Goal: Transaction & Acquisition: Purchase product/service

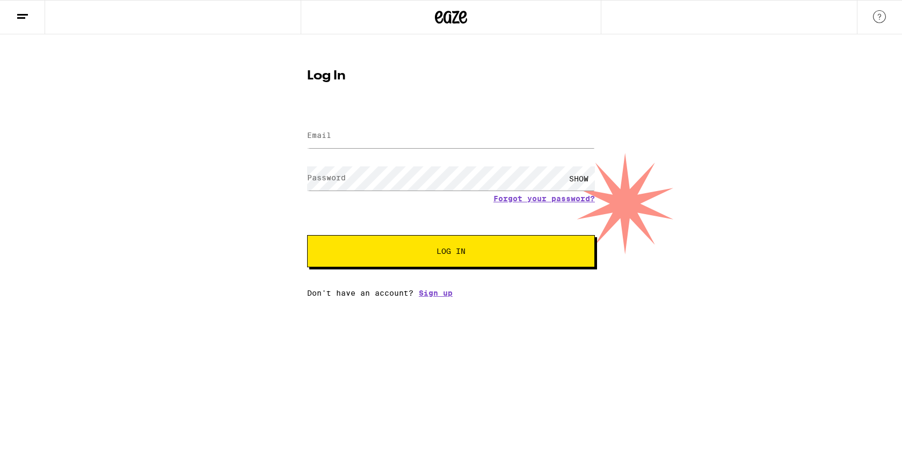
click at [456, 155] on form "Email Email Password Password SHOW Forgot your password? Log In" at bounding box center [451, 189] width 288 height 158
click at [456, 148] on div at bounding box center [451, 136] width 288 height 32
type input "[EMAIL_ADDRESS][DOMAIN_NAME]"
click at [307, 235] on button "Log In" at bounding box center [451, 251] width 288 height 32
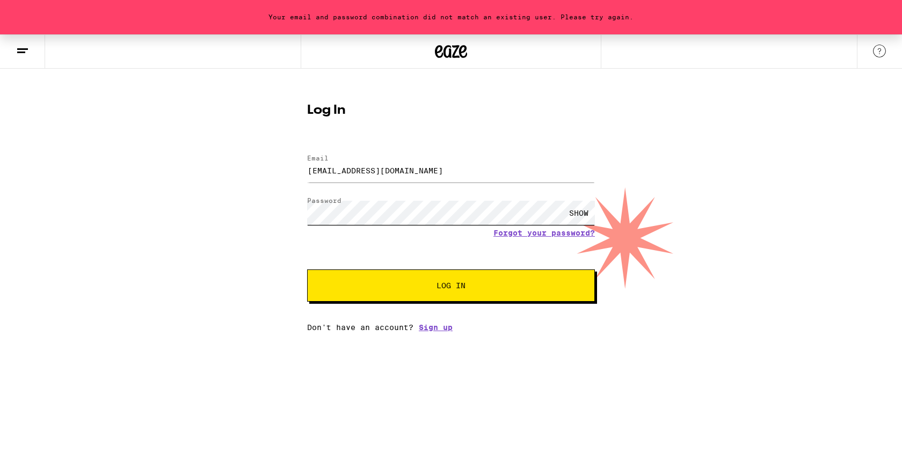
click at [307, 269] on button "Log In" at bounding box center [451, 285] width 288 height 32
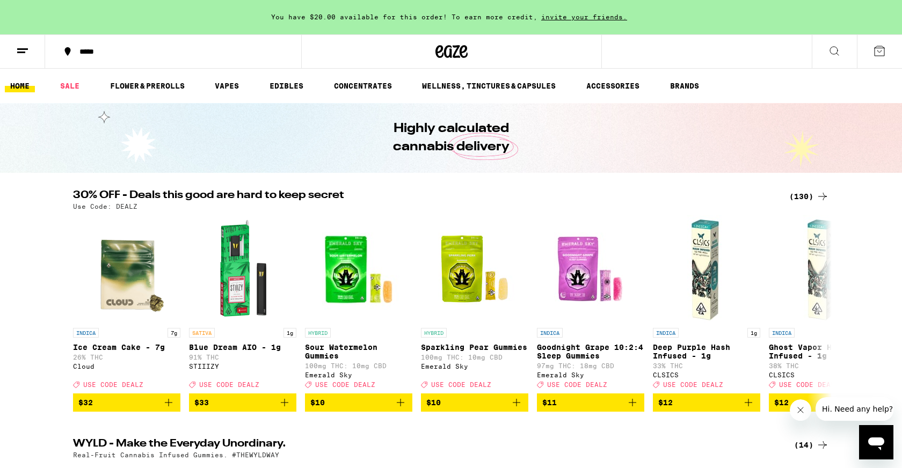
click at [825, 195] on icon at bounding box center [822, 196] width 13 height 13
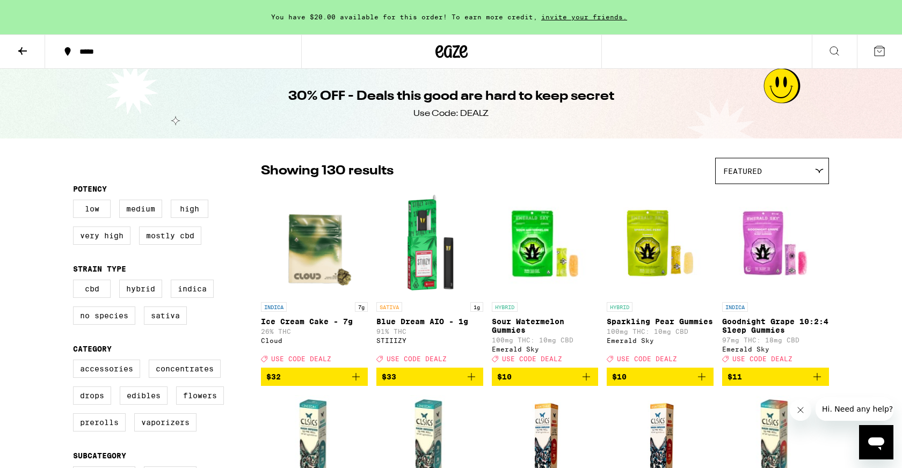
click at [761, 173] on span "Featured" at bounding box center [742, 171] width 39 height 9
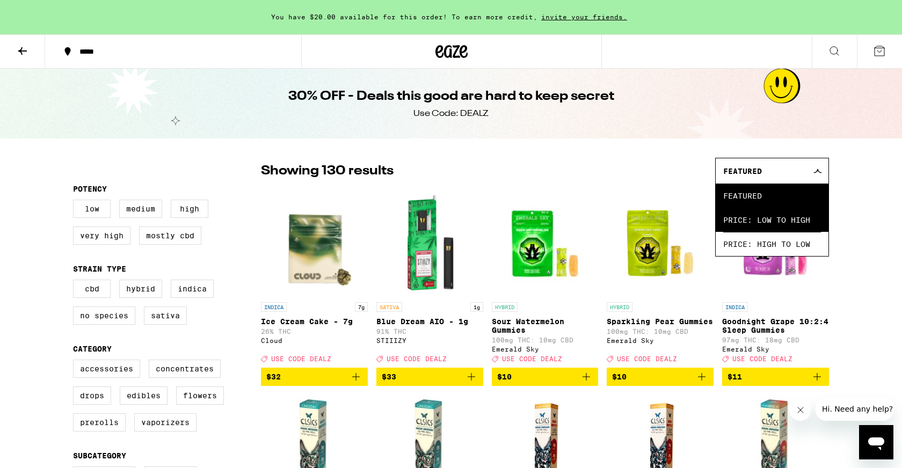
click at [755, 227] on span "Price: Low to High" at bounding box center [772, 220] width 98 height 24
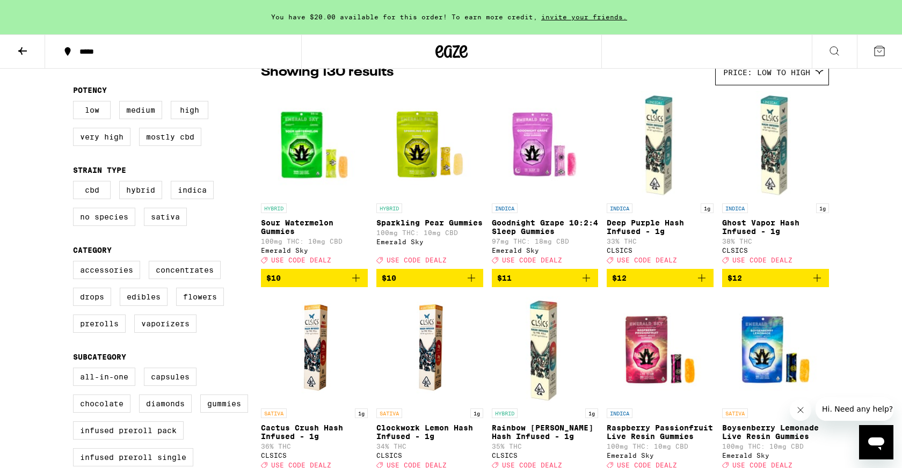
scroll to position [102, 0]
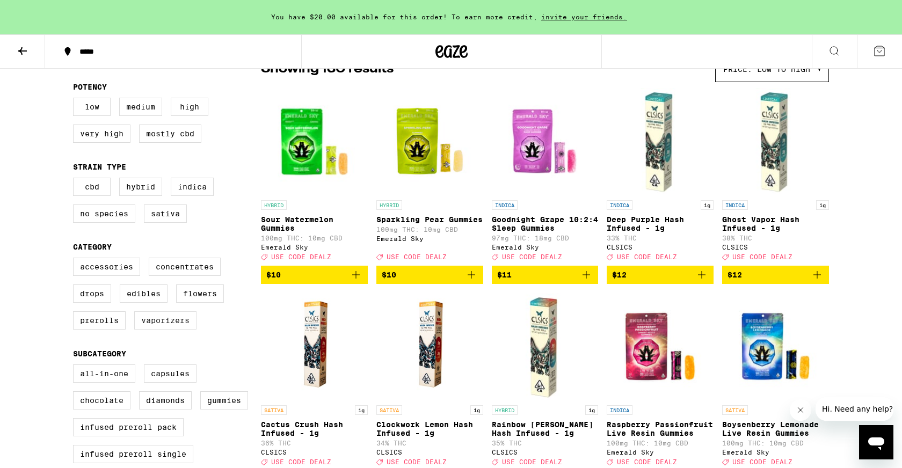
click at [158, 330] on label "Vaporizers" at bounding box center [165, 320] width 62 height 18
click at [76, 260] on input "Vaporizers" at bounding box center [75, 259] width 1 height 1
checkbox input "true"
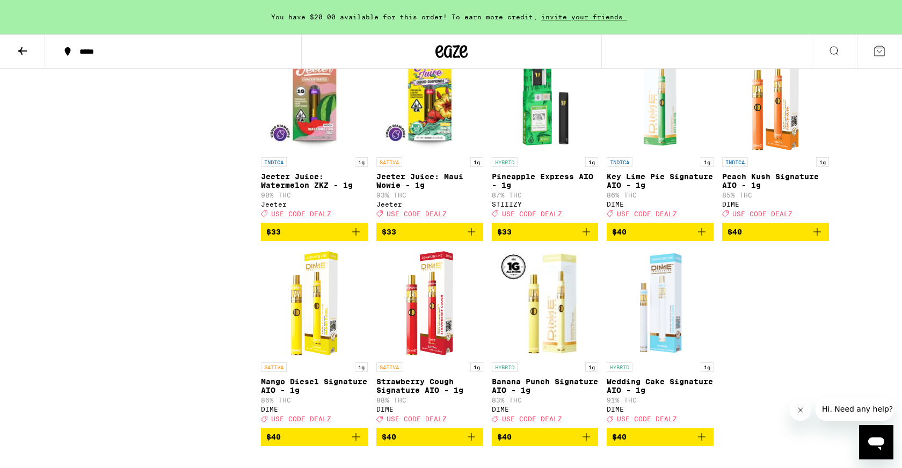
scroll to position [1376, 0]
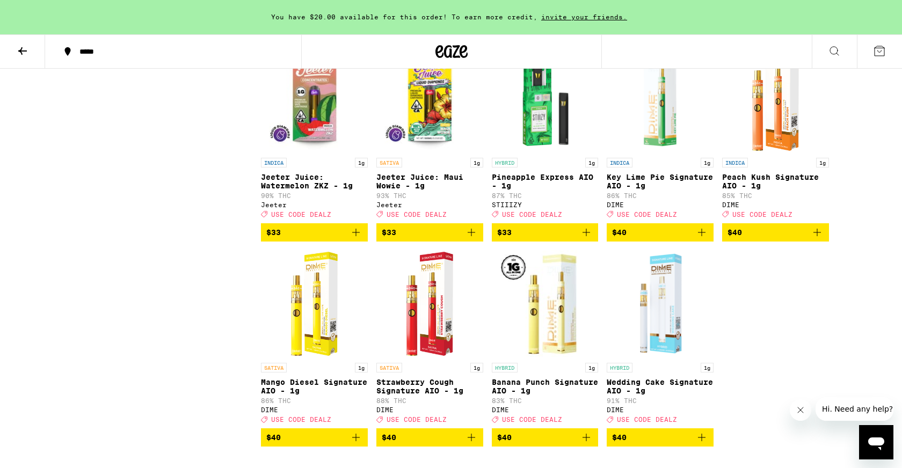
click at [475, 239] on icon "Add to bag" at bounding box center [471, 232] width 13 height 13
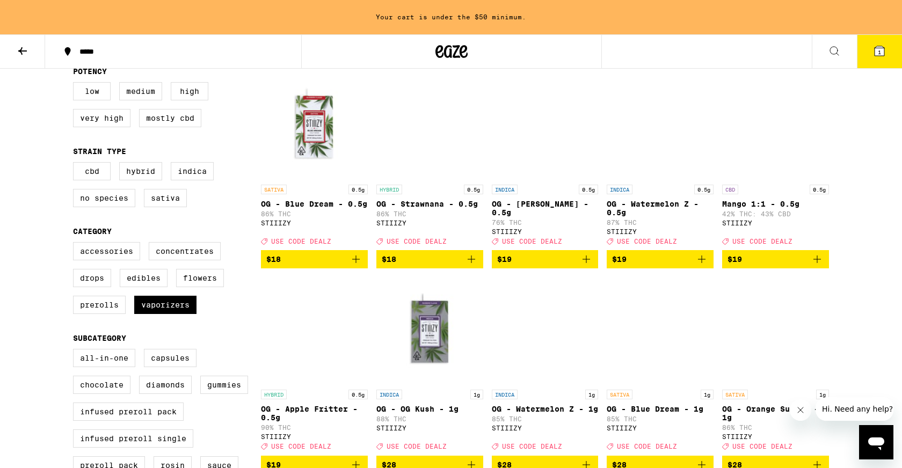
scroll to position [0, 0]
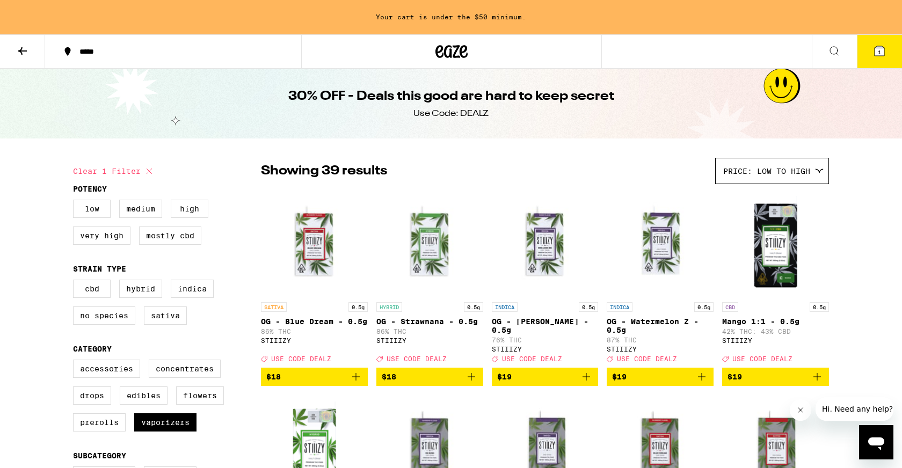
click at [752, 174] on span "Price: Low to High" at bounding box center [766, 171] width 87 height 9
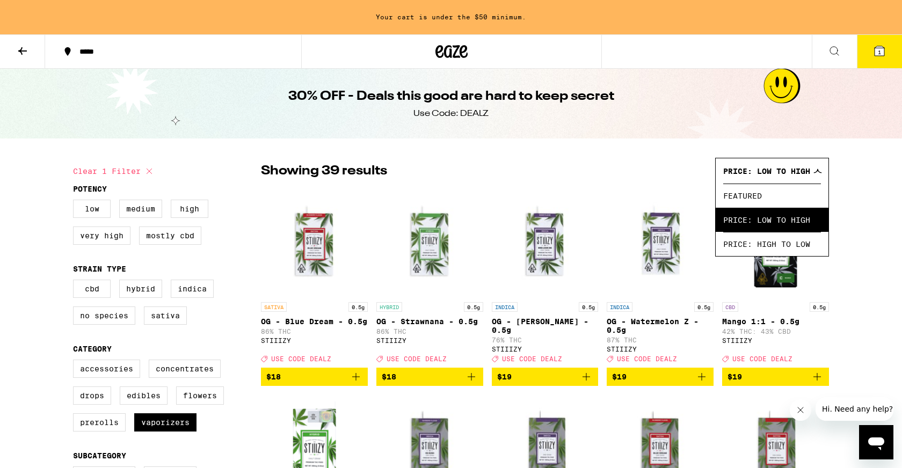
click at [458, 57] on icon at bounding box center [452, 51] width 16 height 13
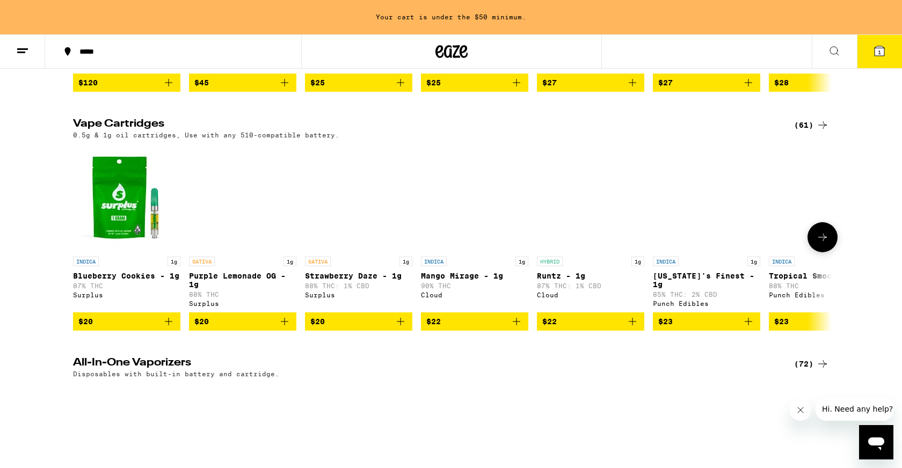
scroll to position [1508, 0]
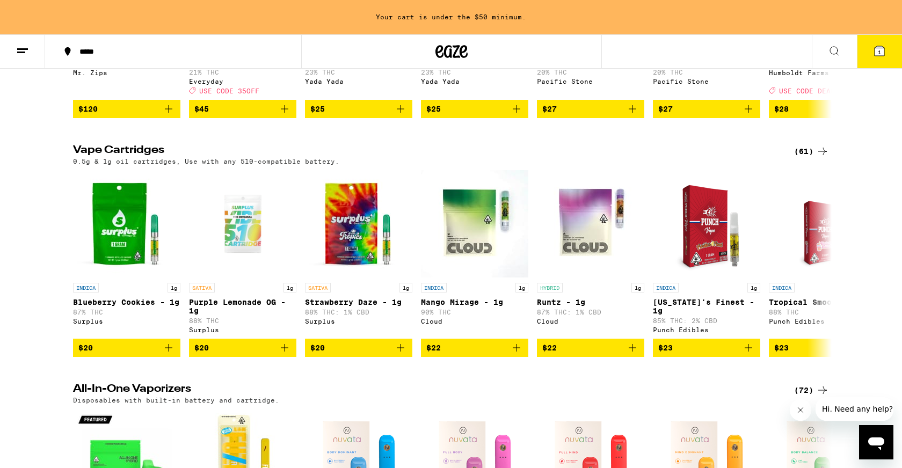
click at [818, 158] on icon at bounding box center [822, 151] width 13 height 13
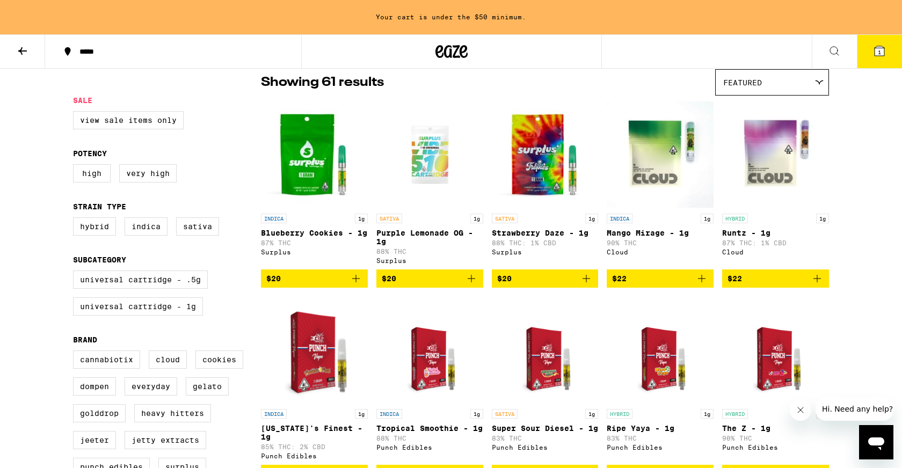
scroll to position [86, 0]
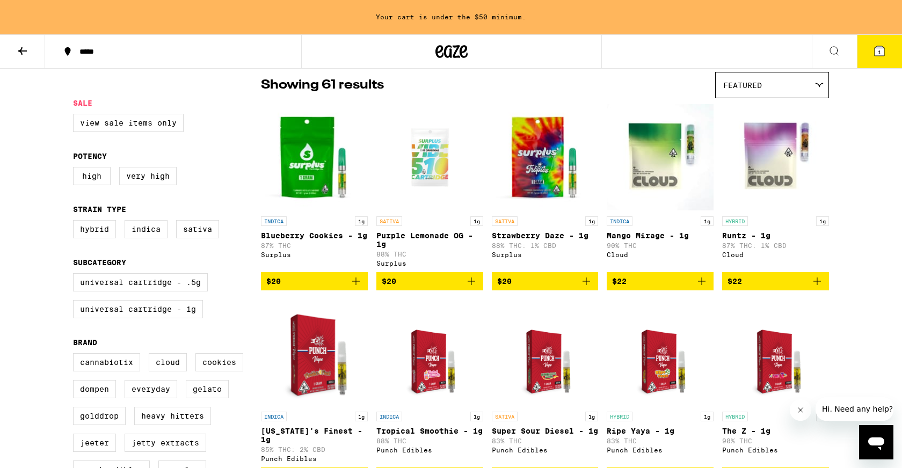
click at [475, 284] on icon "Add to bag" at bounding box center [471, 281] width 13 height 13
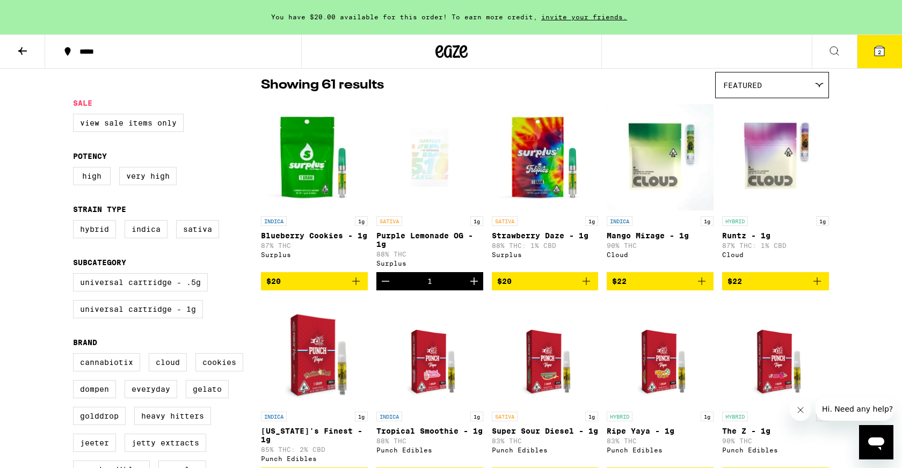
click at [887, 48] on button "2" at bounding box center [879, 51] width 45 height 33
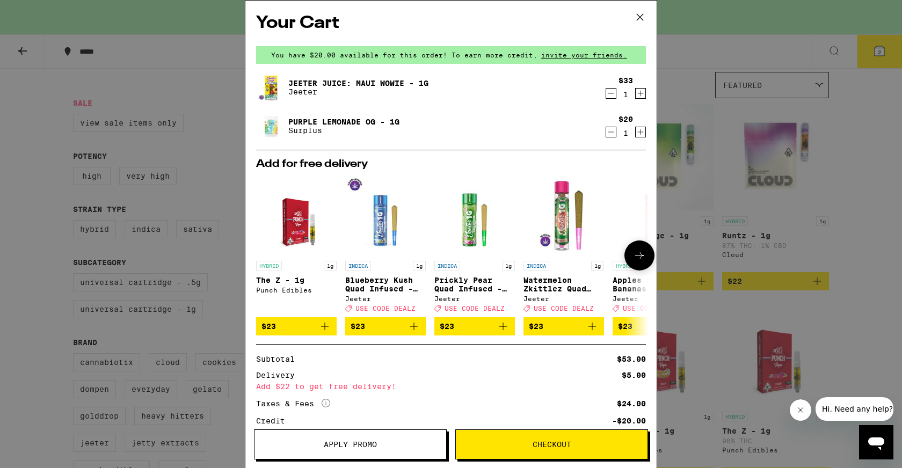
scroll to position [80, 0]
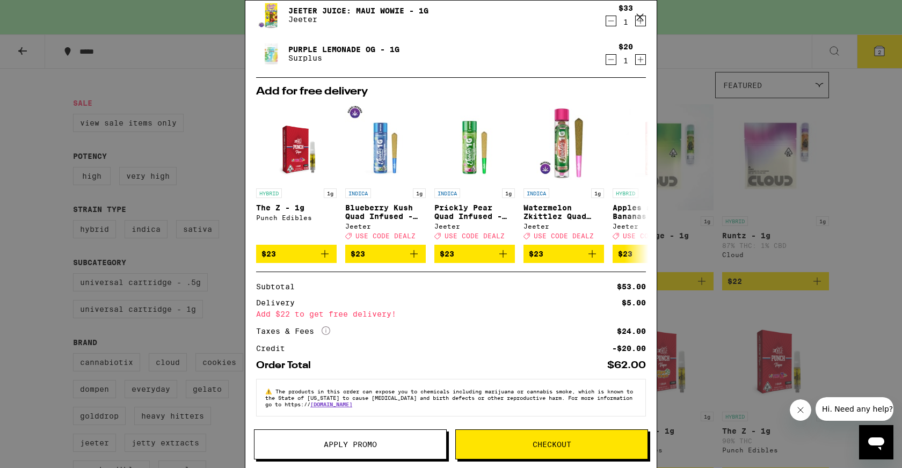
click at [435, 445] on span "Apply Promo" at bounding box center [350, 445] width 192 height 8
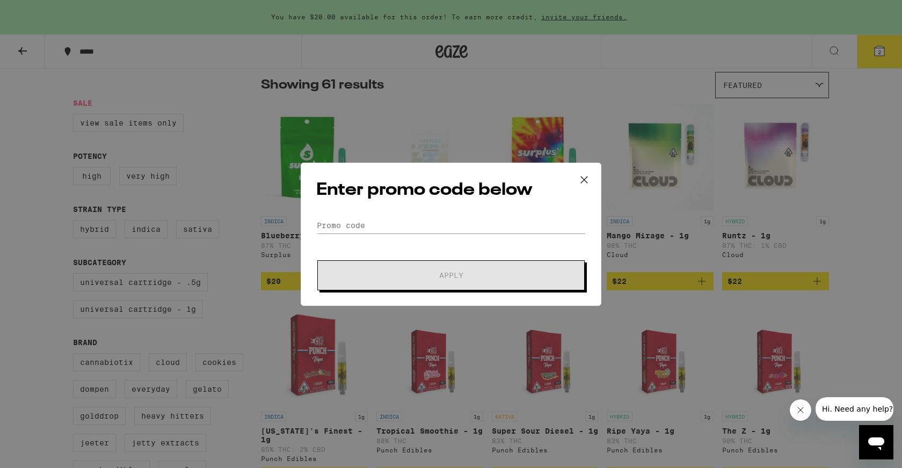
click at [580, 187] on icon at bounding box center [584, 180] width 16 height 16
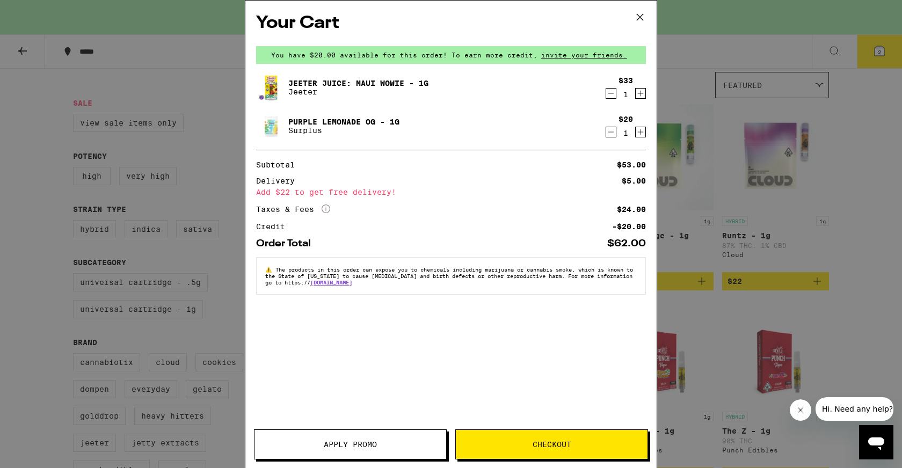
click at [362, 79] on link "Jeeter Juice: Maui Wowie - 1g" at bounding box center [358, 83] width 140 height 9
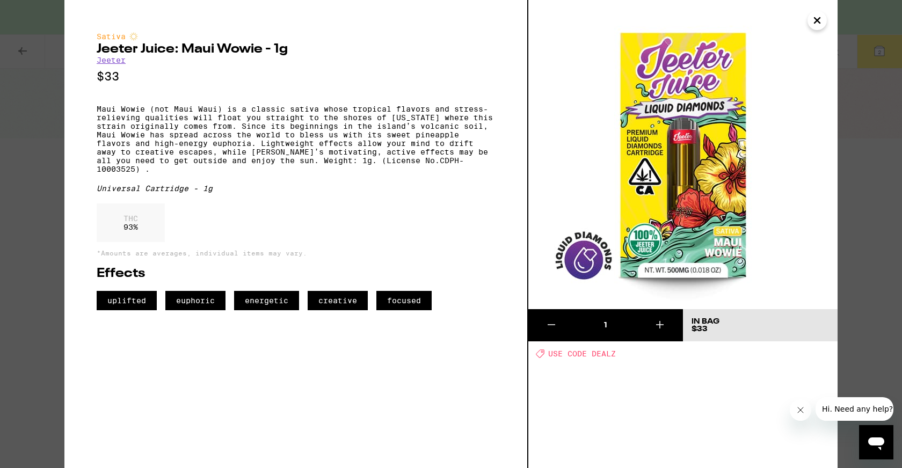
click at [827, 14] on img at bounding box center [682, 154] width 309 height 309
click at [819, 14] on icon "Close" at bounding box center [817, 20] width 13 height 16
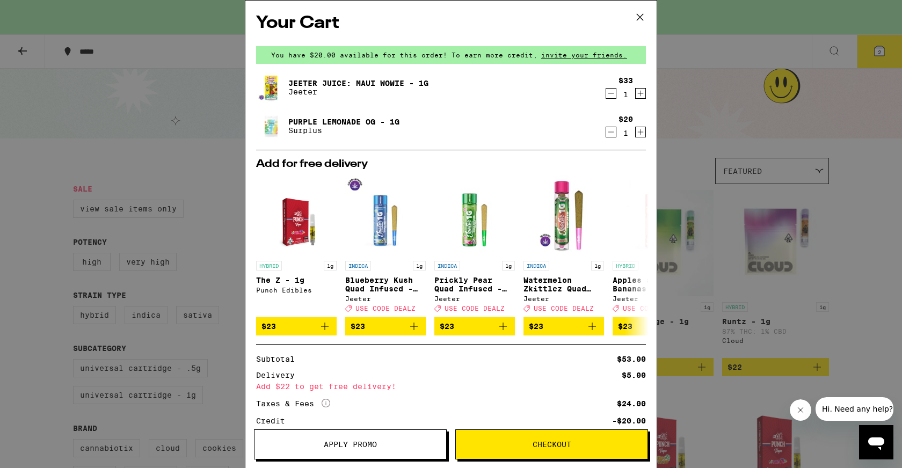
click at [364, 444] on span "Apply Promo" at bounding box center [350, 445] width 53 height 8
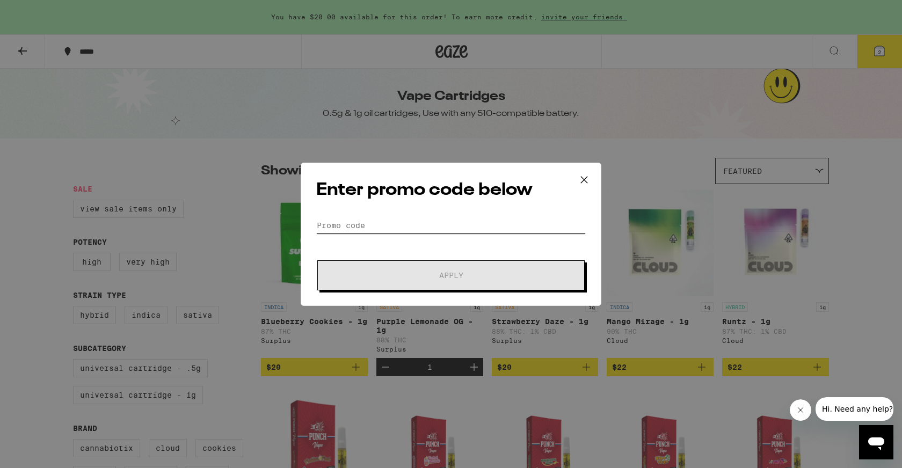
click at [373, 221] on input "Promo Code" at bounding box center [450, 225] width 269 height 16
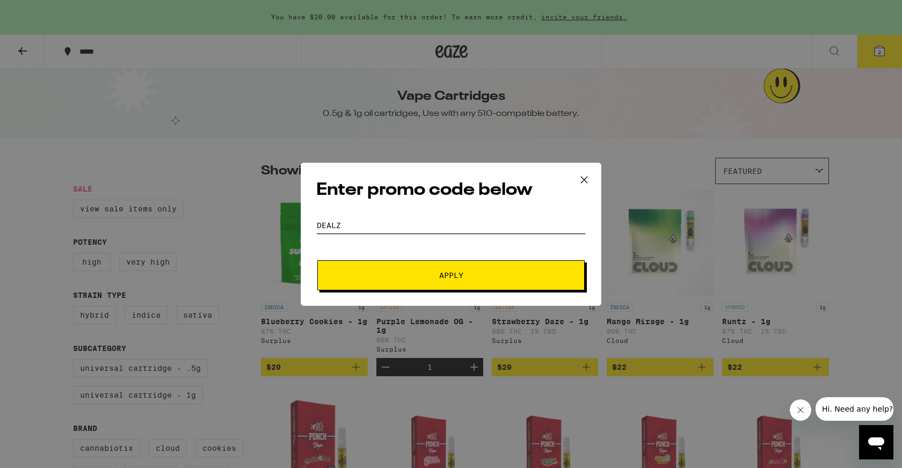
type input "dealz"
click at [420, 265] on button "Apply" at bounding box center [450, 275] width 267 height 30
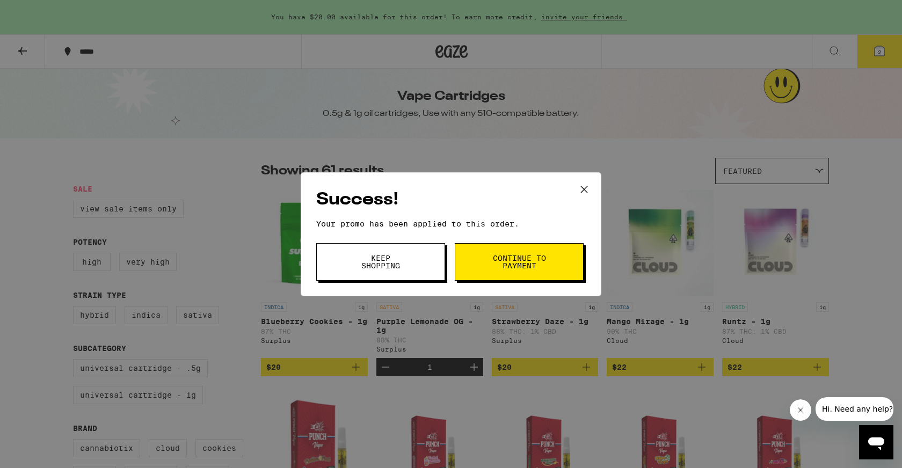
click at [481, 266] on button "Continue to payment" at bounding box center [519, 262] width 129 height 38
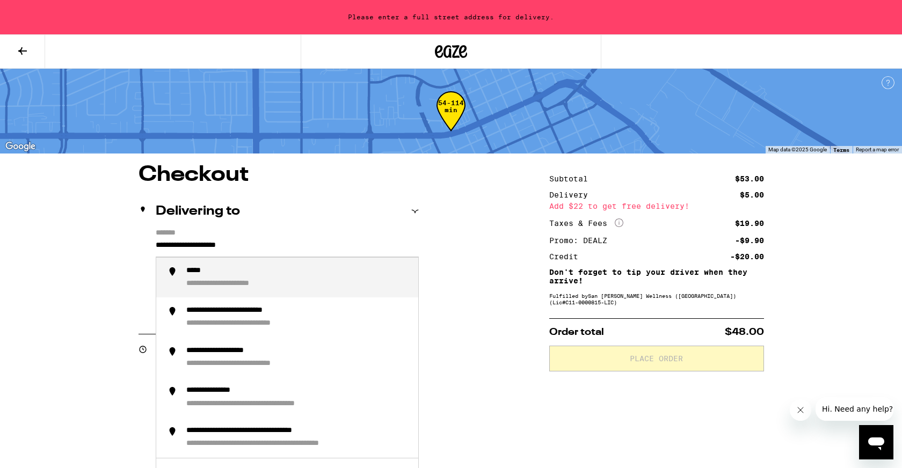
drag, startPoint x: 306, startPoint y: 248, endPoint x: 138, endPoint y: 224, distance: 169.2
click at [138, 224] on div "**********" at bounding box center [278, 264] width 280 height 140
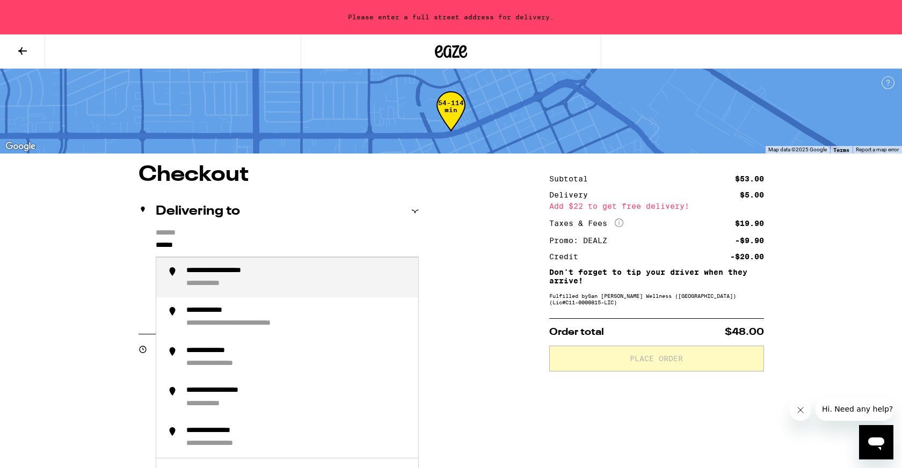
click at [269, 288] on div "**********" at bounding box center [297, 277] width 223 height 23
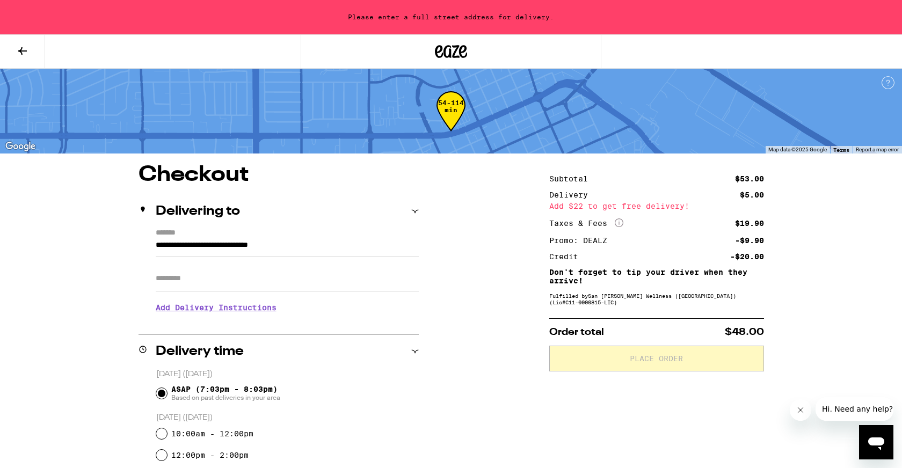
type input "**********"
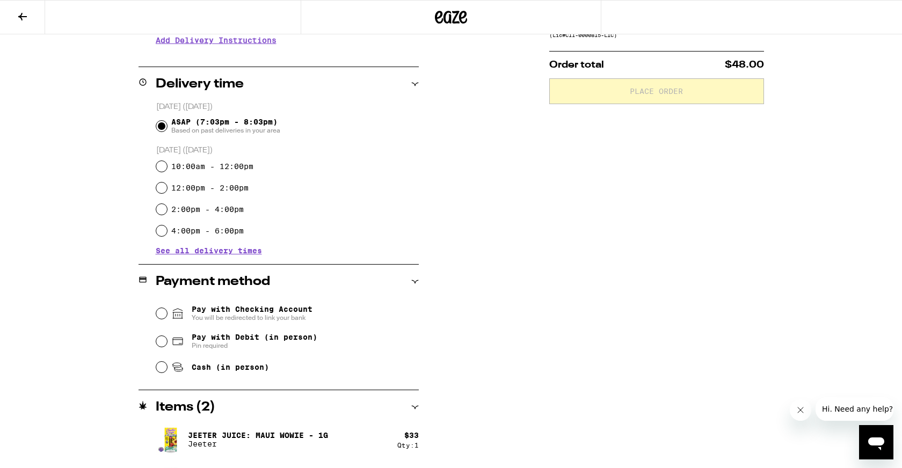
scroll to position [237, 0]
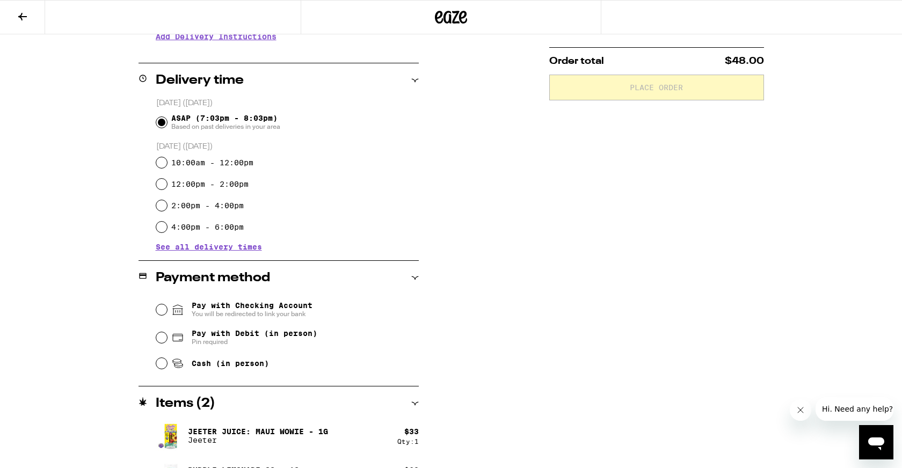
click at [240, 363] on span "Cash (in person)" at bounding box center [230, 363] width 77 height 9
click at [167, 363] on input "Cash (in person)" at bounding box center [161, 363] width 11 height 11
radio input "true"
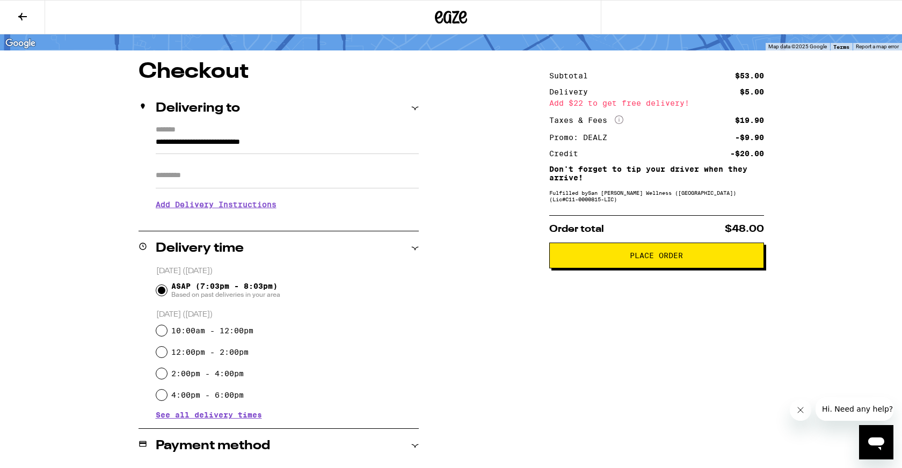
scroll to position [0, 0]
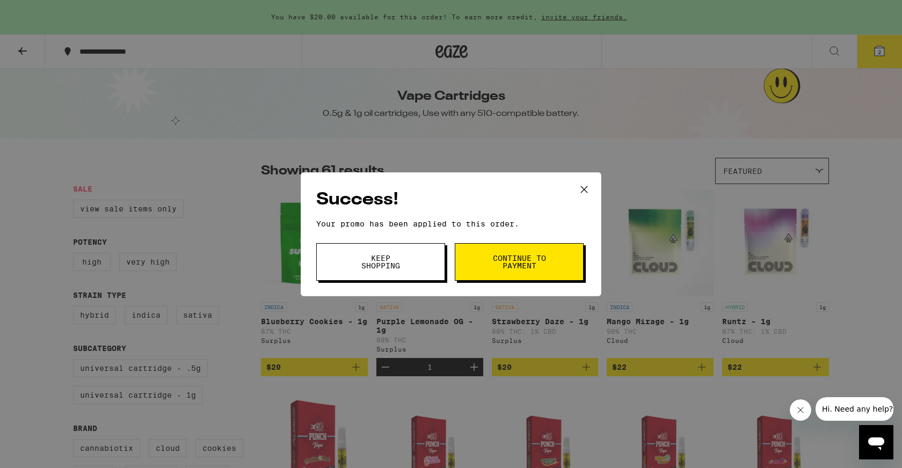
click at [586, 190] on icon at bounding box center [584, 189] width 6 height 6
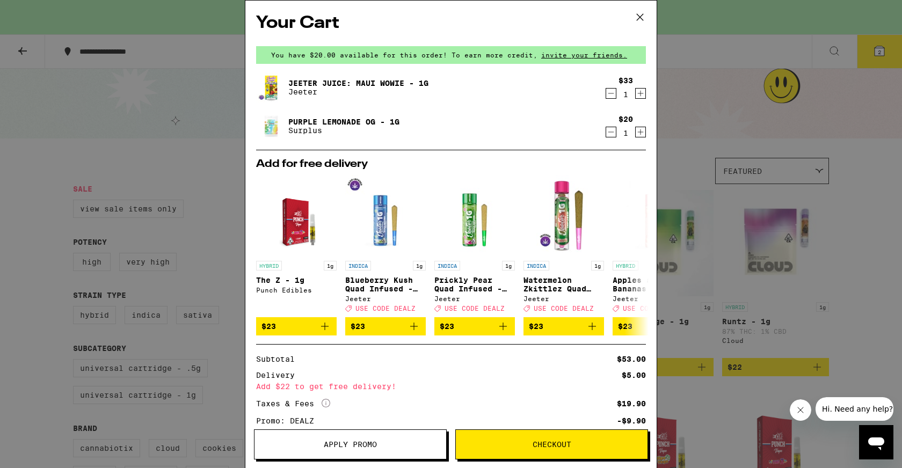
click at [633, 16] on icon at bounding box center [640, 17] width 16 height 16
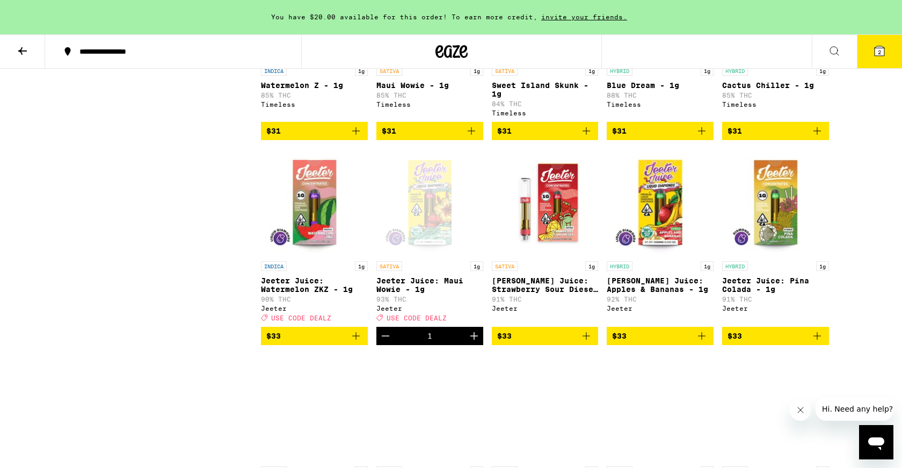
scroll to position [1229, 0]
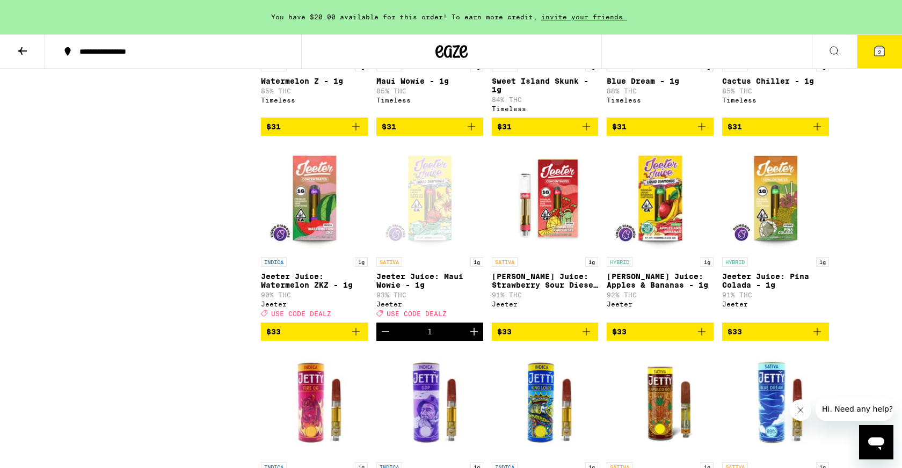
click at [389, 338] on icon "Decrement" at bounding box center [385, 331] width 13 height 13
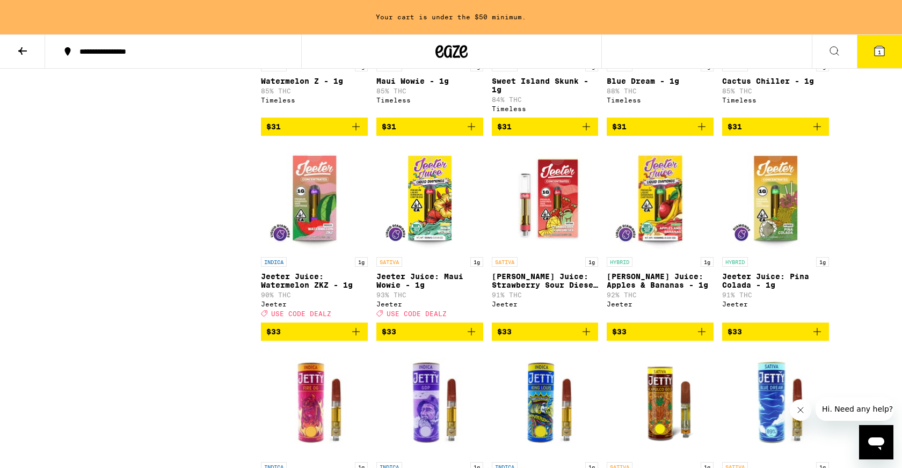
click at [703, 338] on icon "Add to bag" at bounding box center [701, 331] width 13 height 13
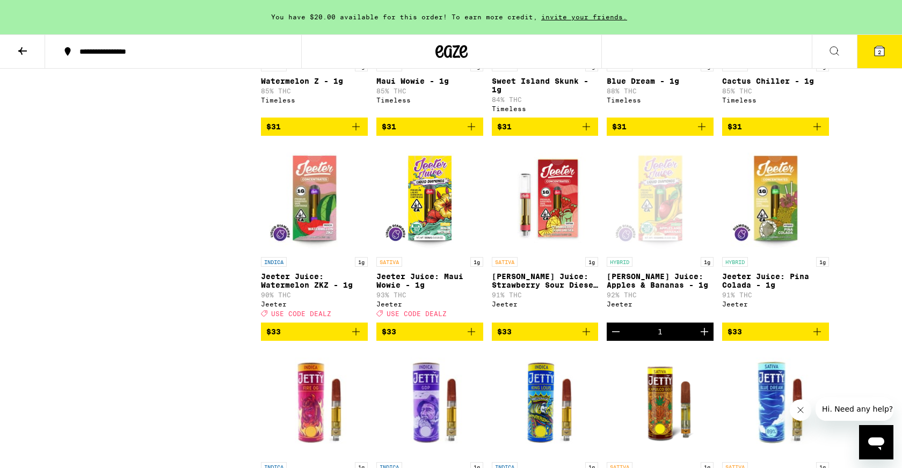
click at [881, 55] on icon at bounding box center [879, 51] width 10 height 10
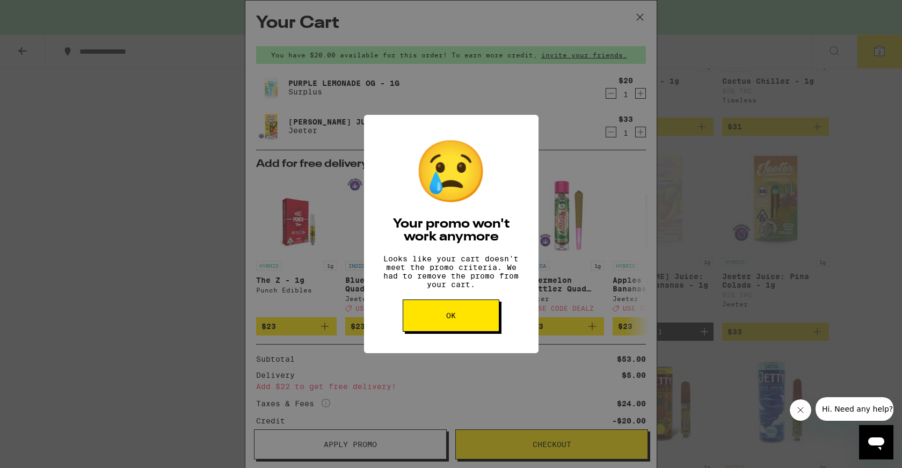
click at [456, 309] on button "OK" at bounding box center [451, 316] width 97 height 32
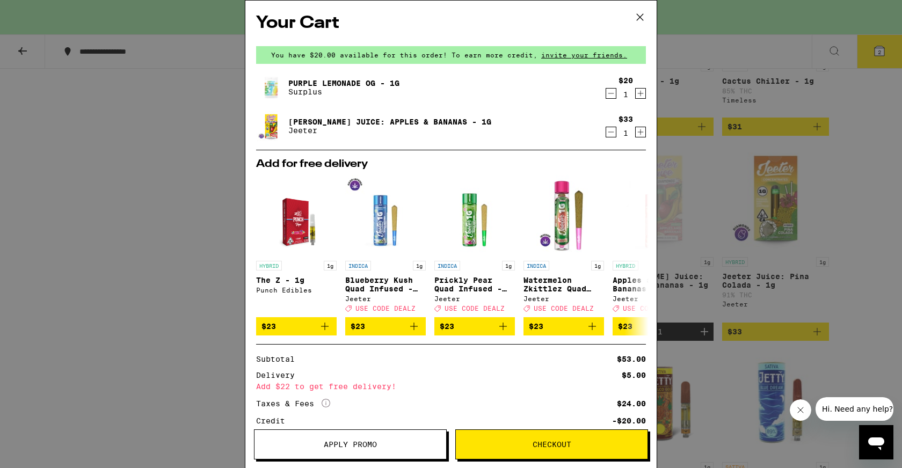
click at [353, 432] on button "Apply Promo" at bounding box center [350, 444] width 193 height 30
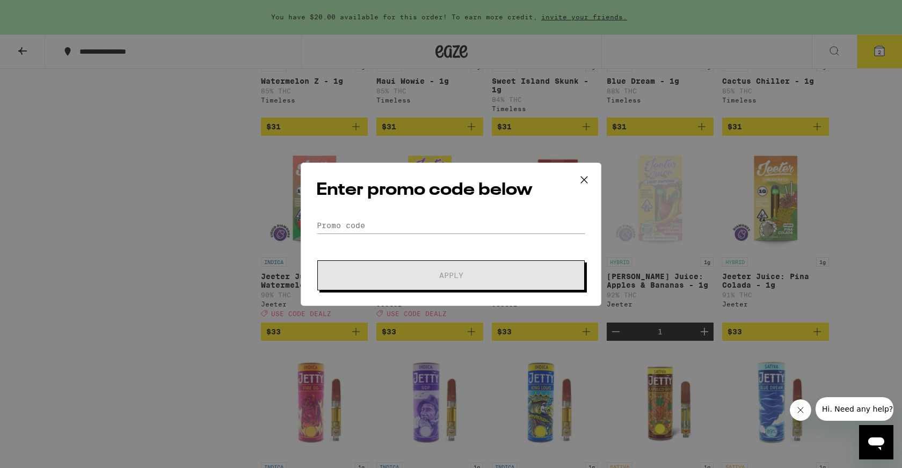
click at [577, 180] on icon at bounding box center [584, 180] width 16 height 16
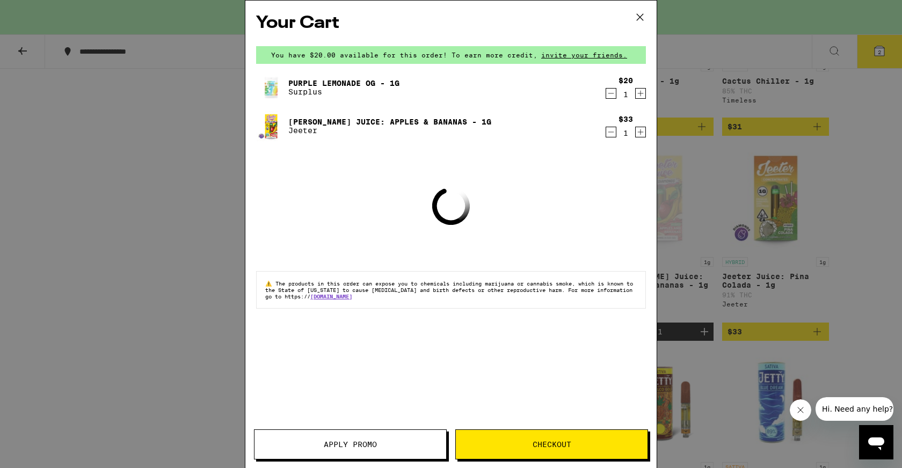
click at [642, 21] on icon at bounding box center [640, 17] width 16 height 16
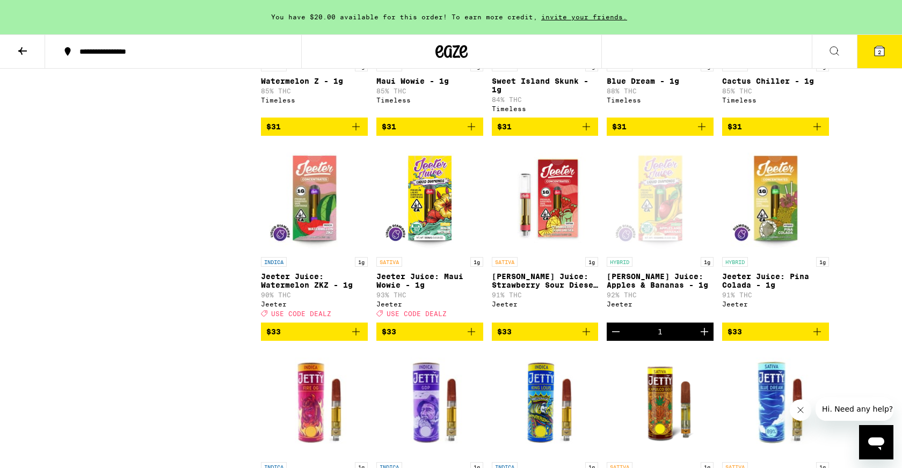
click at [616, 338] on icon "Decrement" at bounding box center [615, 331] width 13 height 13
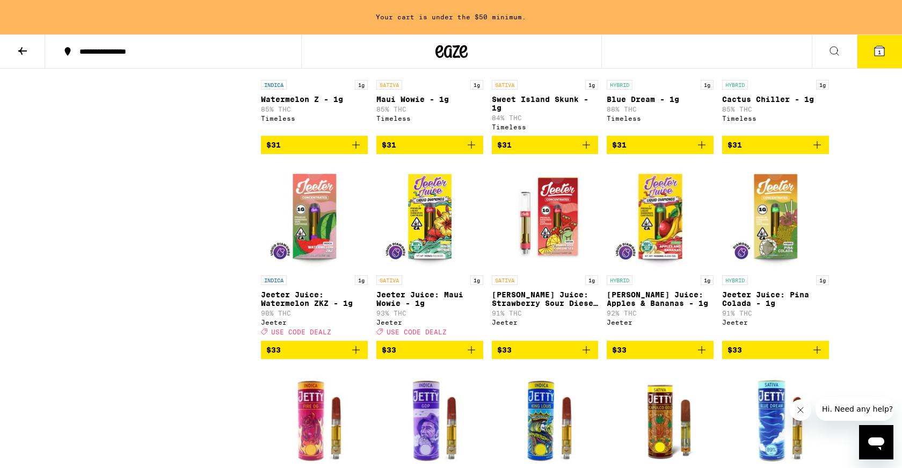
scroll to position [1219, 0]
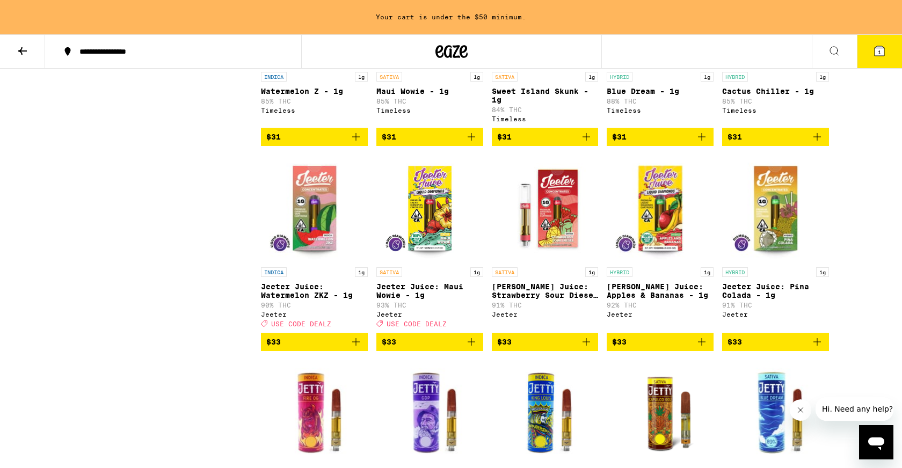
click at [356, 348] on icon "Add to bag" at bounding box center [355, 342] width 13 height 13
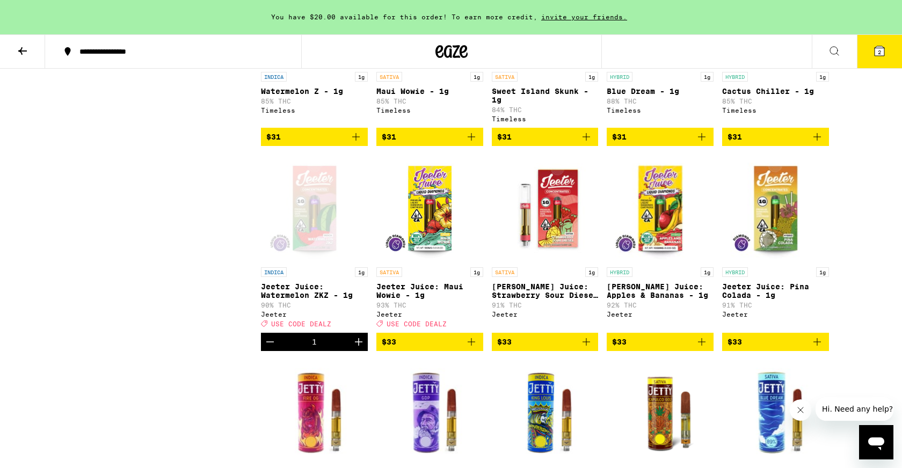
click at [866, 56] on button "2" at bounding box center [879, 51] width 45 height 33
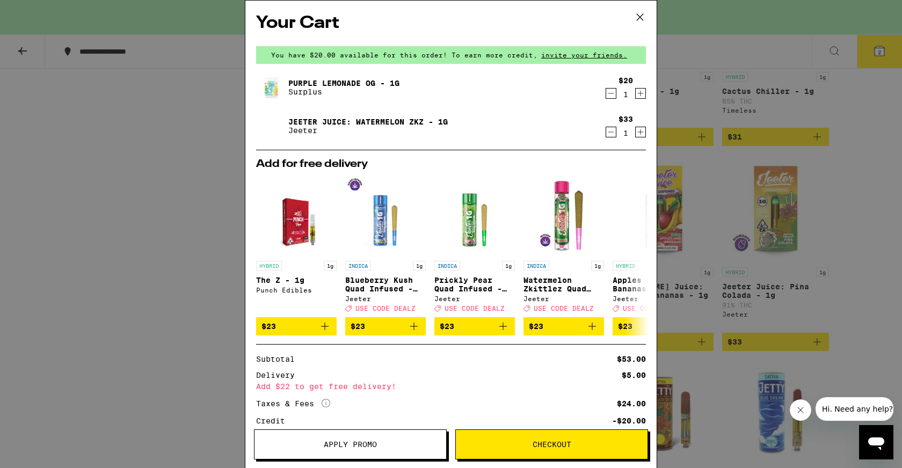
click at [369, 448] on span "Apply Promo" at bounding box center [350, 445] width 53 height 8
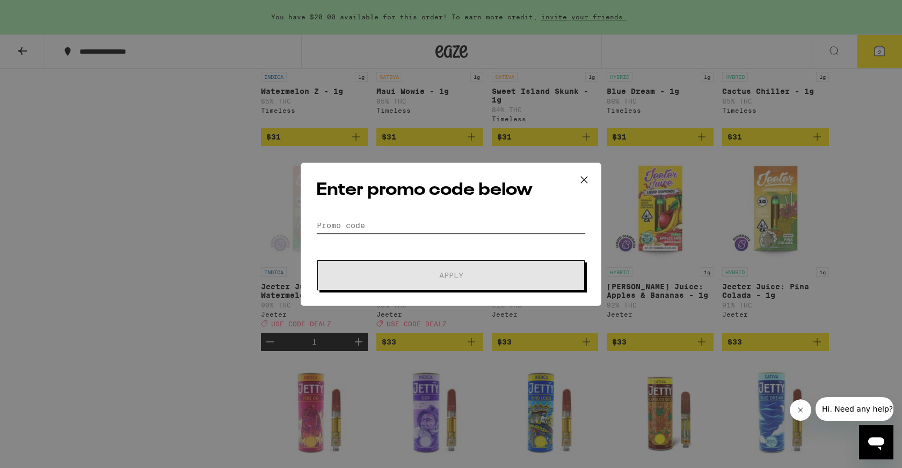
click at [383, 223] on input "Promo Code" at bounding box center [450, 225] width 269 height 16
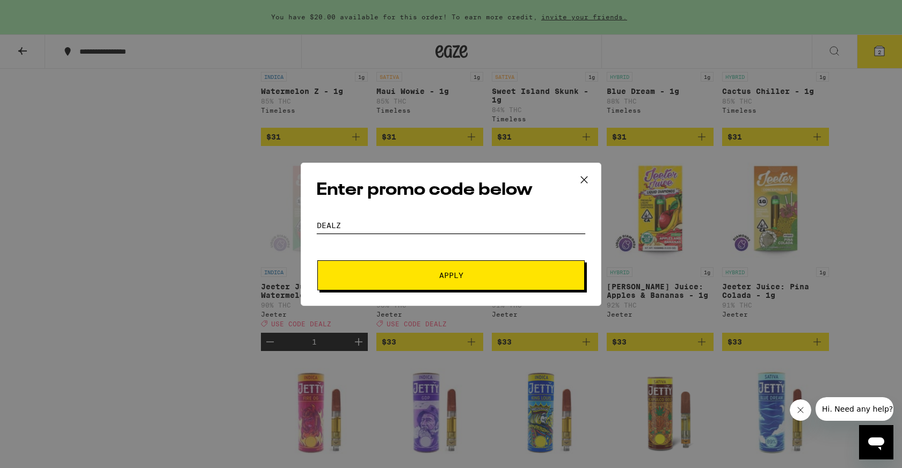
type input "dealz"
click at [425, 285] on button "Apply" at bounding box center [450, 275] width 267 height 30
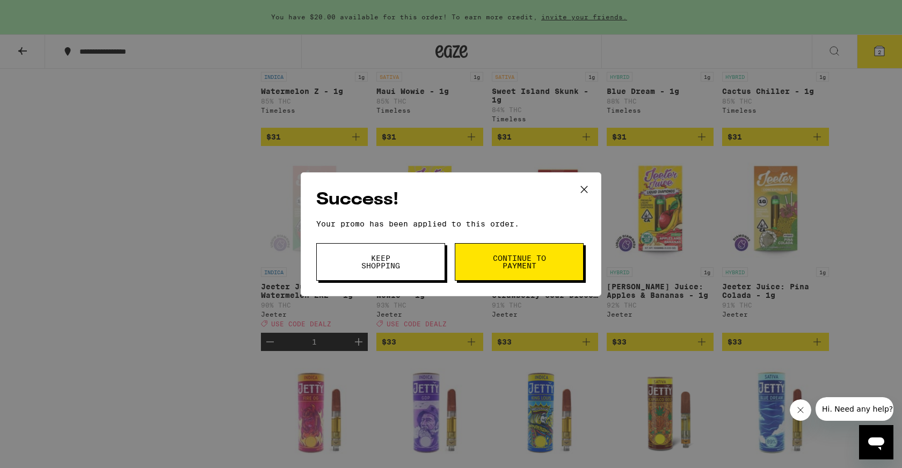
click at [504, 266] on span "Continue to payment" at bounding box center [519, 261] width 55 height 15
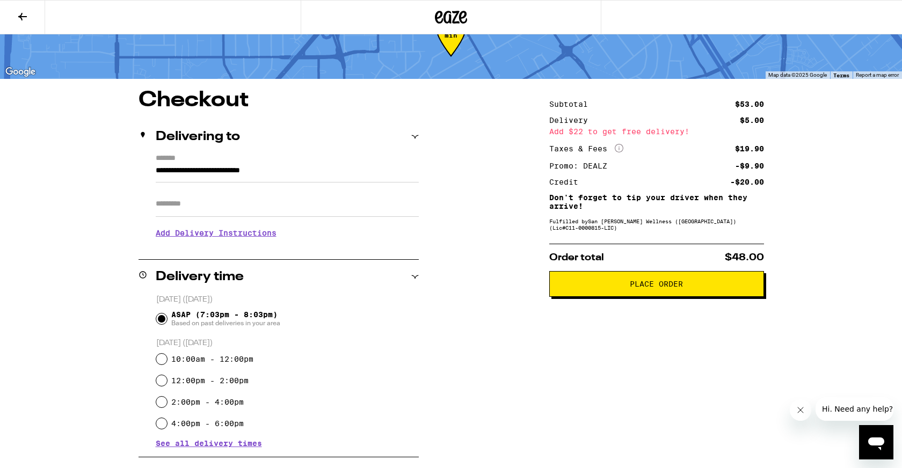
scroll to position [35, 0]
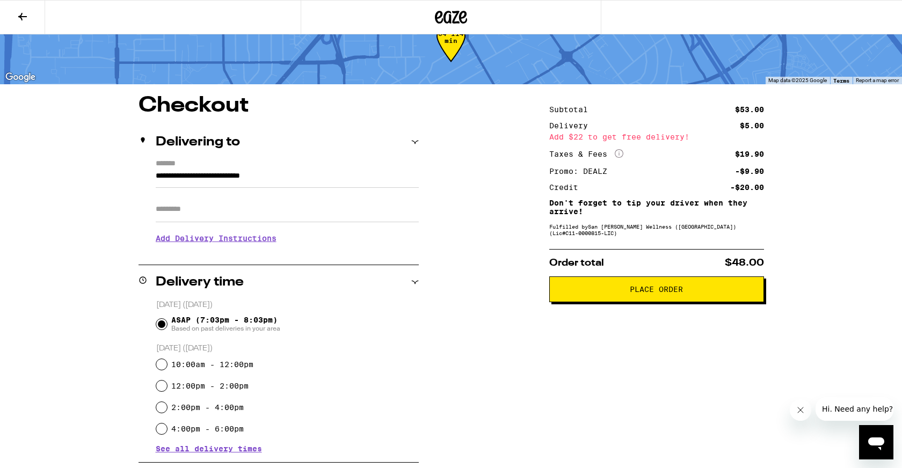
click at [604, 288] on button "Place Order" at bounding box center [656, 289] width 215 height 26
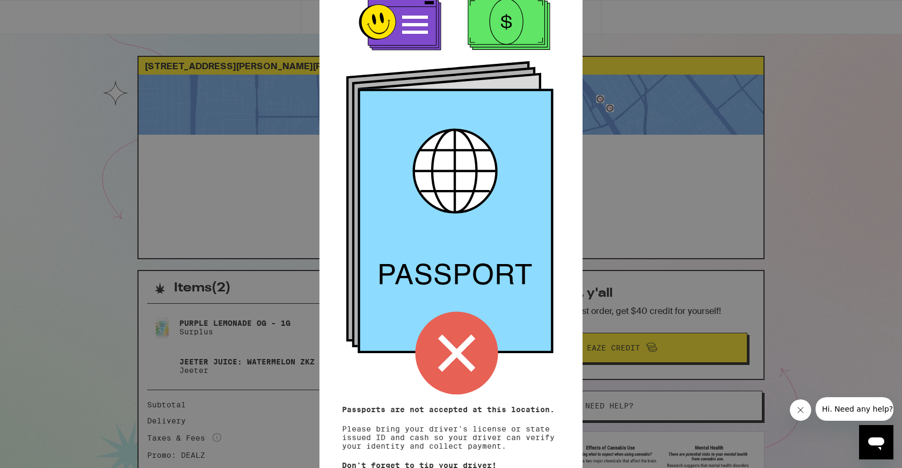
click at [591, 271] on div "Remember! Bring your ID and cash Passports are not accepted at this location. P…" at bounding box center [451, 234] width 902 height 468
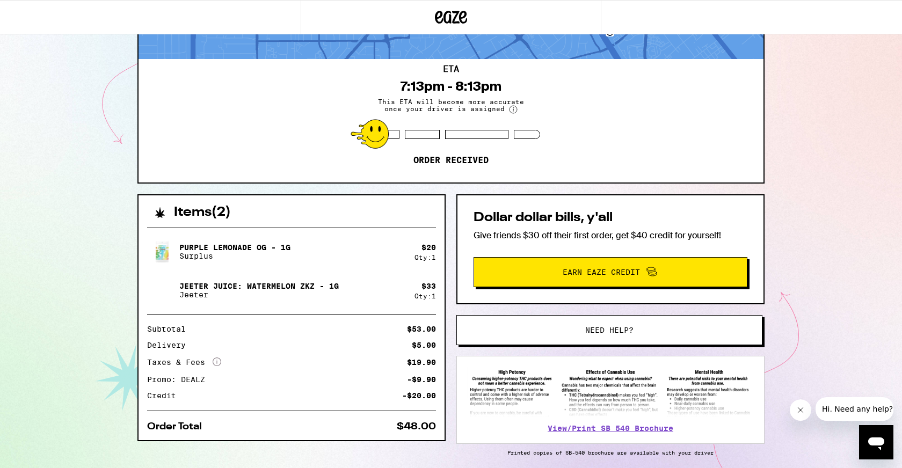
scroll to position [89, 0]
